Goal: Information Seeking & Learning: Understand process/instructions

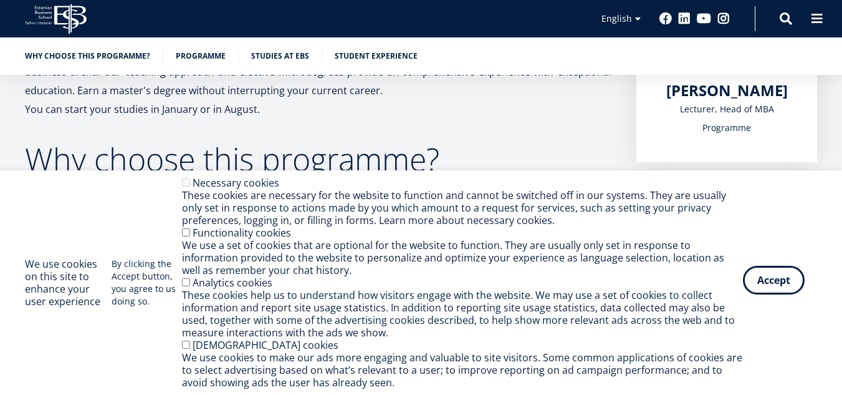
click at [762, 281] on button "Accept" at bounding box center [774, 280] width 62 height 29
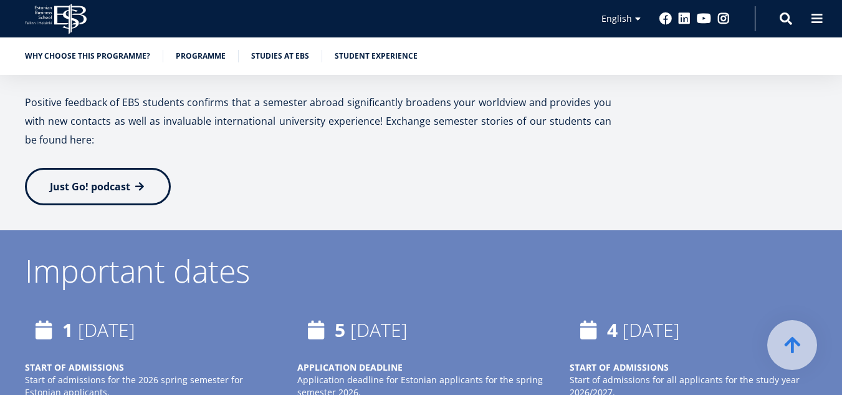
scroll to position [2806, 0]
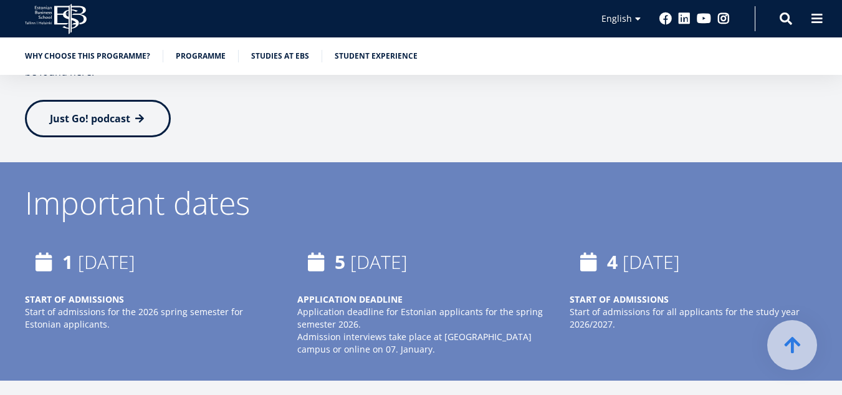
click at [135, 249] on time "[DATE]" at bounding box center [106, 262] width 57 height 26
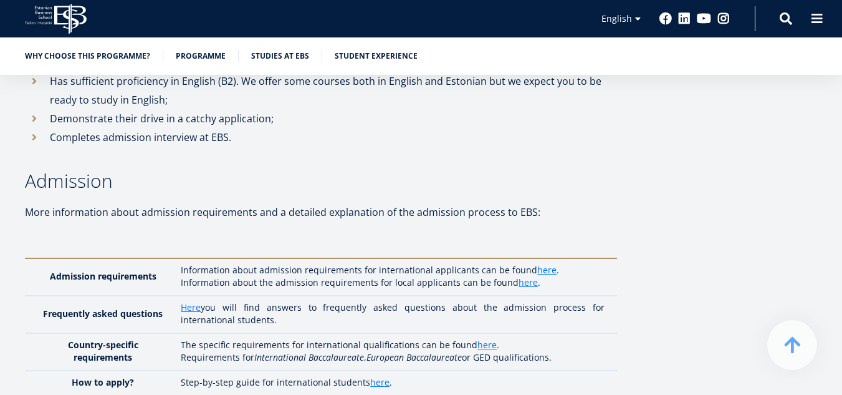
scroll to position [3305, 0]
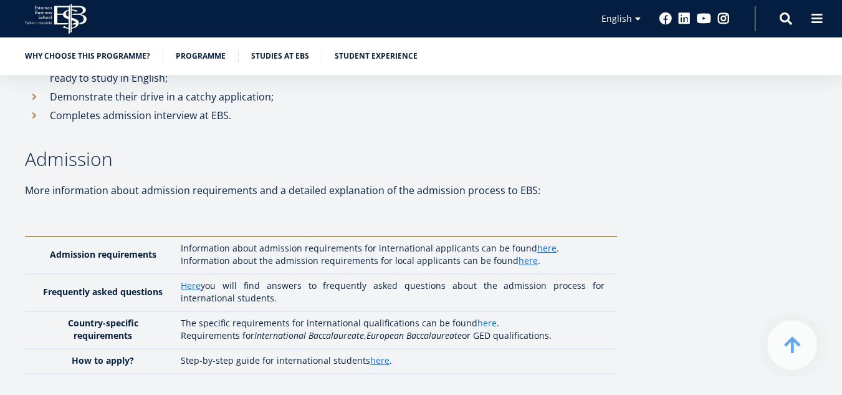
click at [481, 317] on link "here" at bounding box center [487, 323] width 19 height 12
click at [542, 242] on link "here" at bounding box center [546, 248] width 19 height 12
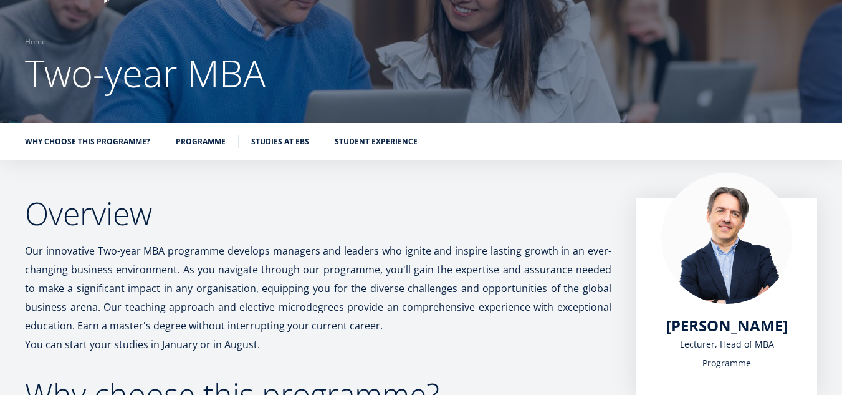
scroll to position [87, 0]
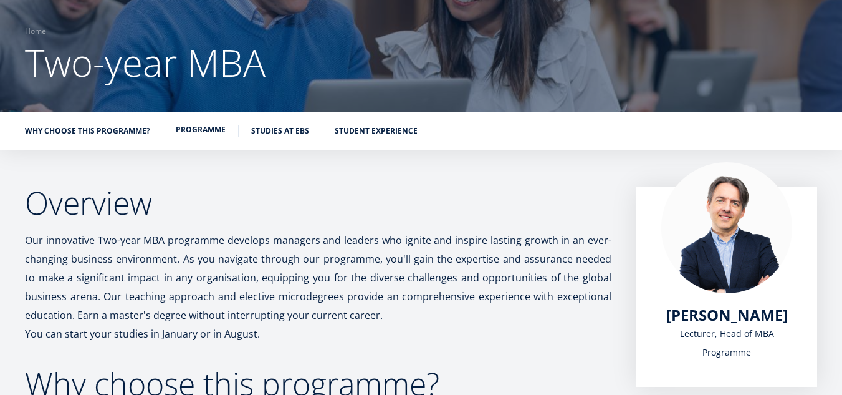
click at [207, 130] on link "Programme" at bounding box center [201, 129] width 50 height 12
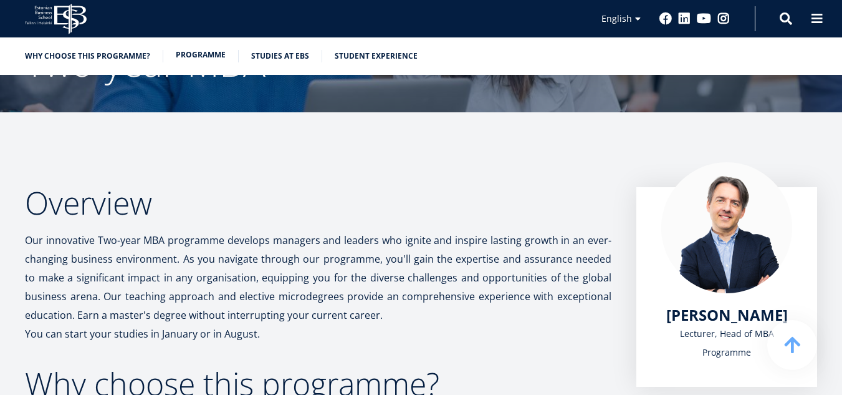
scroll to position [1061, 0]
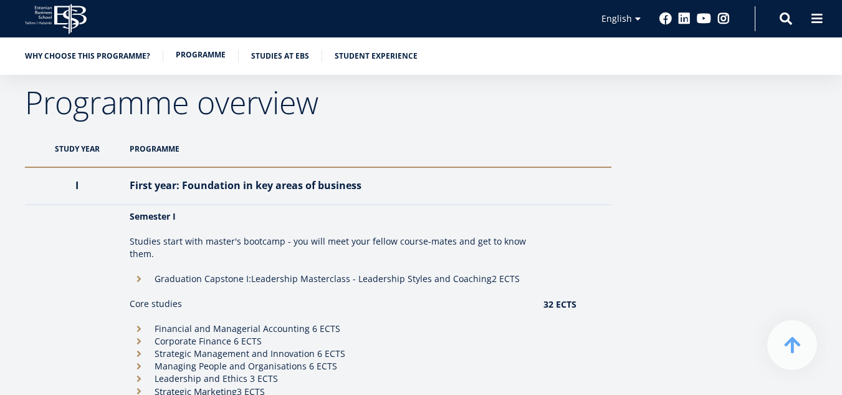
click at [190, 55] on link "Programme" at bounding box center [201, 55] width 50 height 12
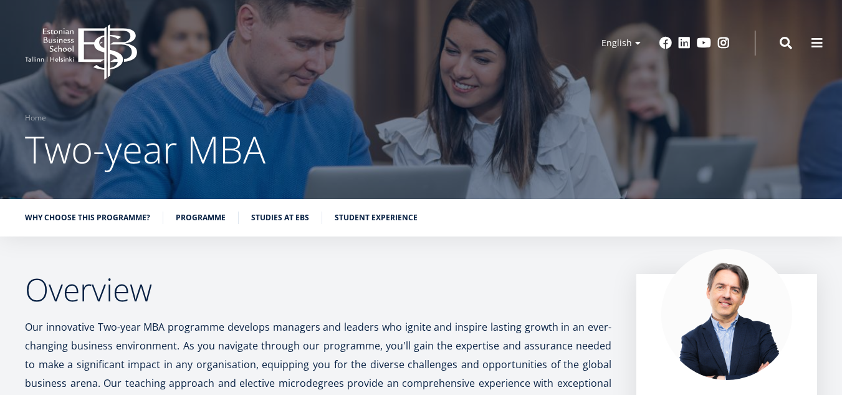
scroll to position [0, 0]
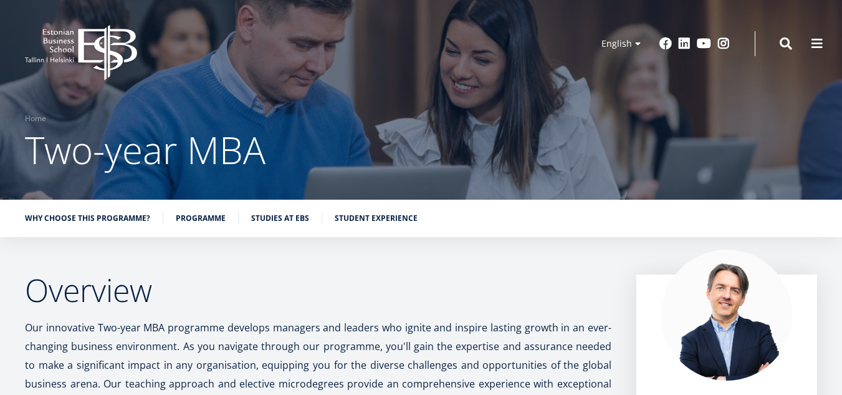
scroll to position [87, 0]
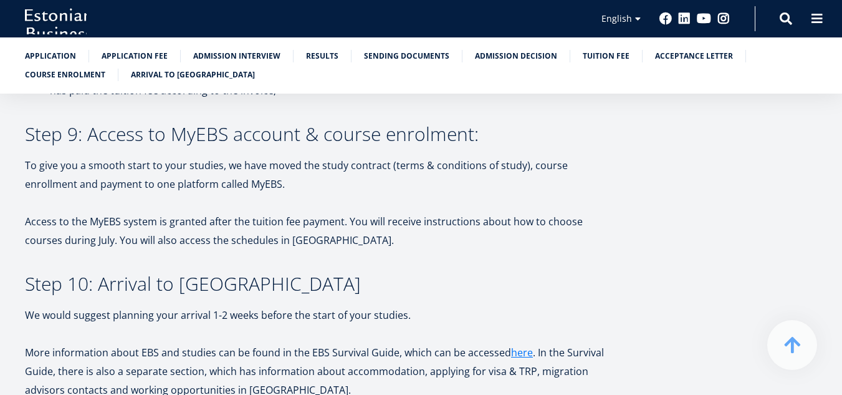
scroll to position [3305, 0]
